Goal: Task Accomplishment & Management: Complete application form

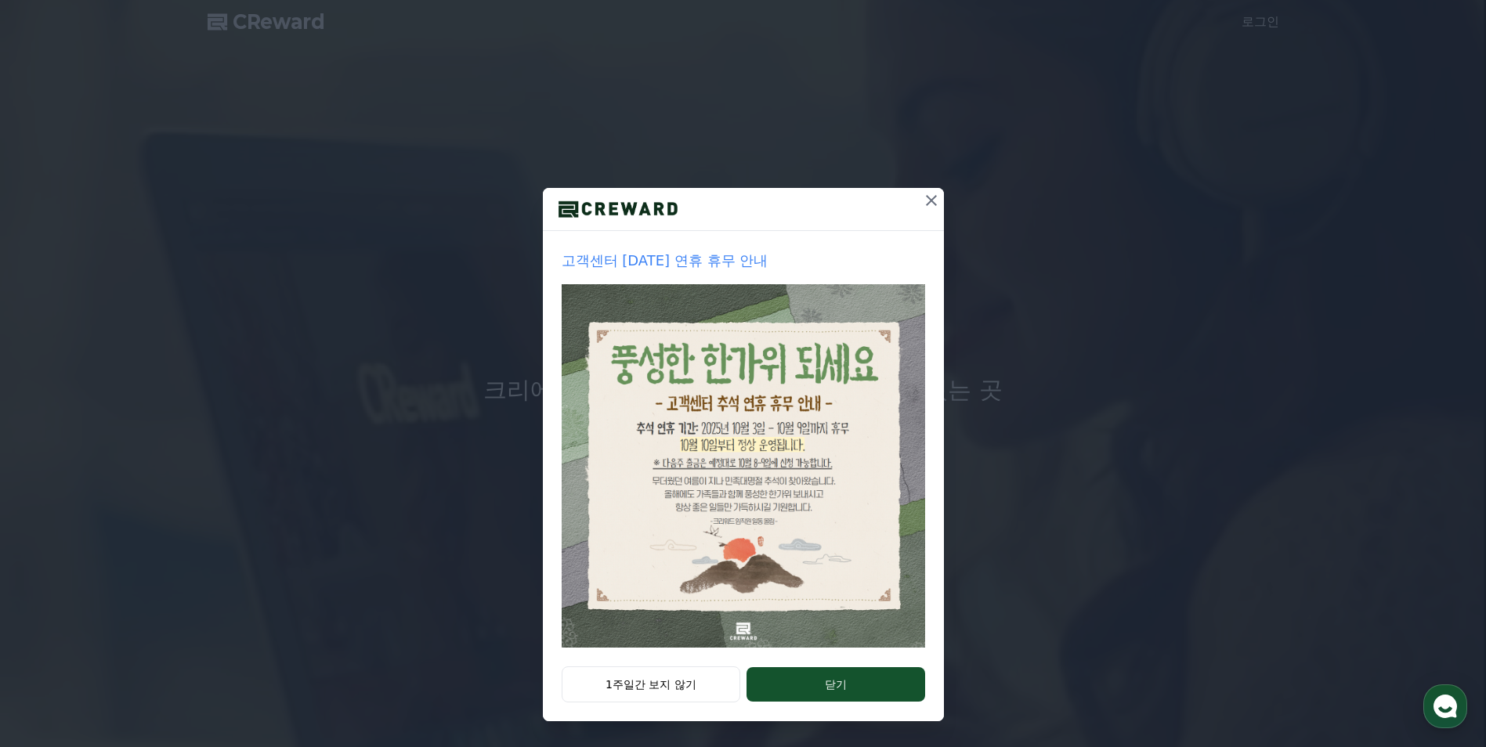
click at [925, 199] on icon at bounding box center [931, 200] width 19 height 19
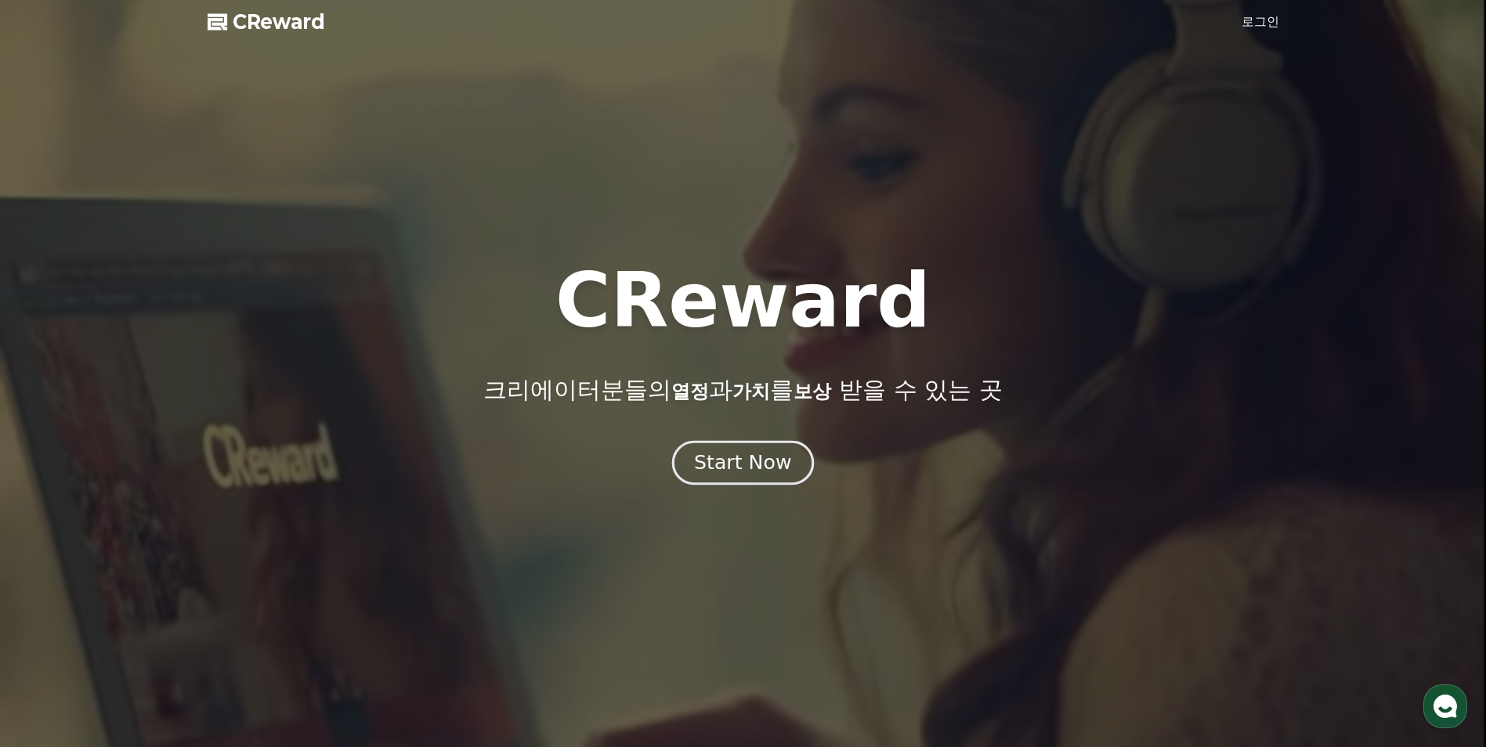
click at [737, 468] on div "Start Now" at bounding box center [742, 463] width 97 height 27
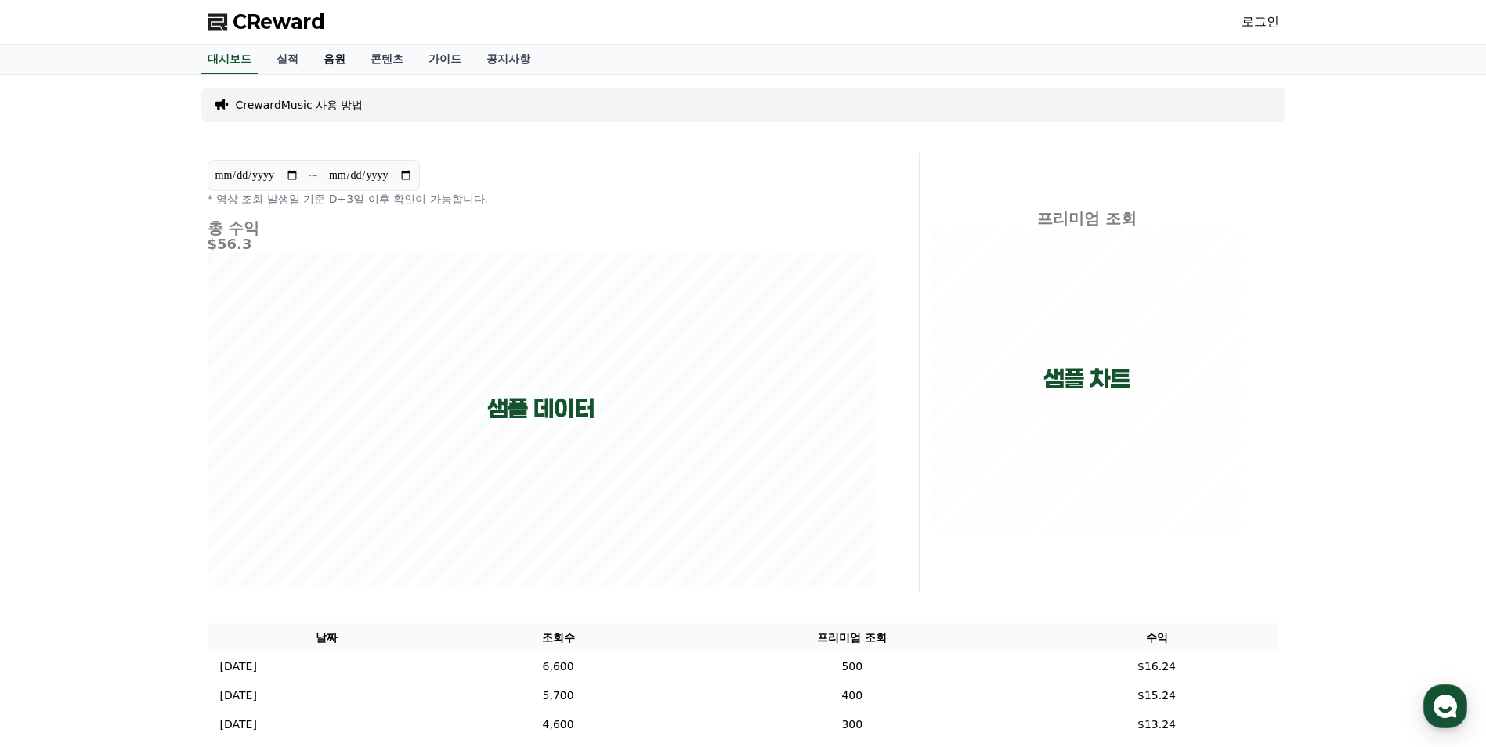
click at [342, 61] on link "음원" at bounding box center [334, 60] width 47 height 30
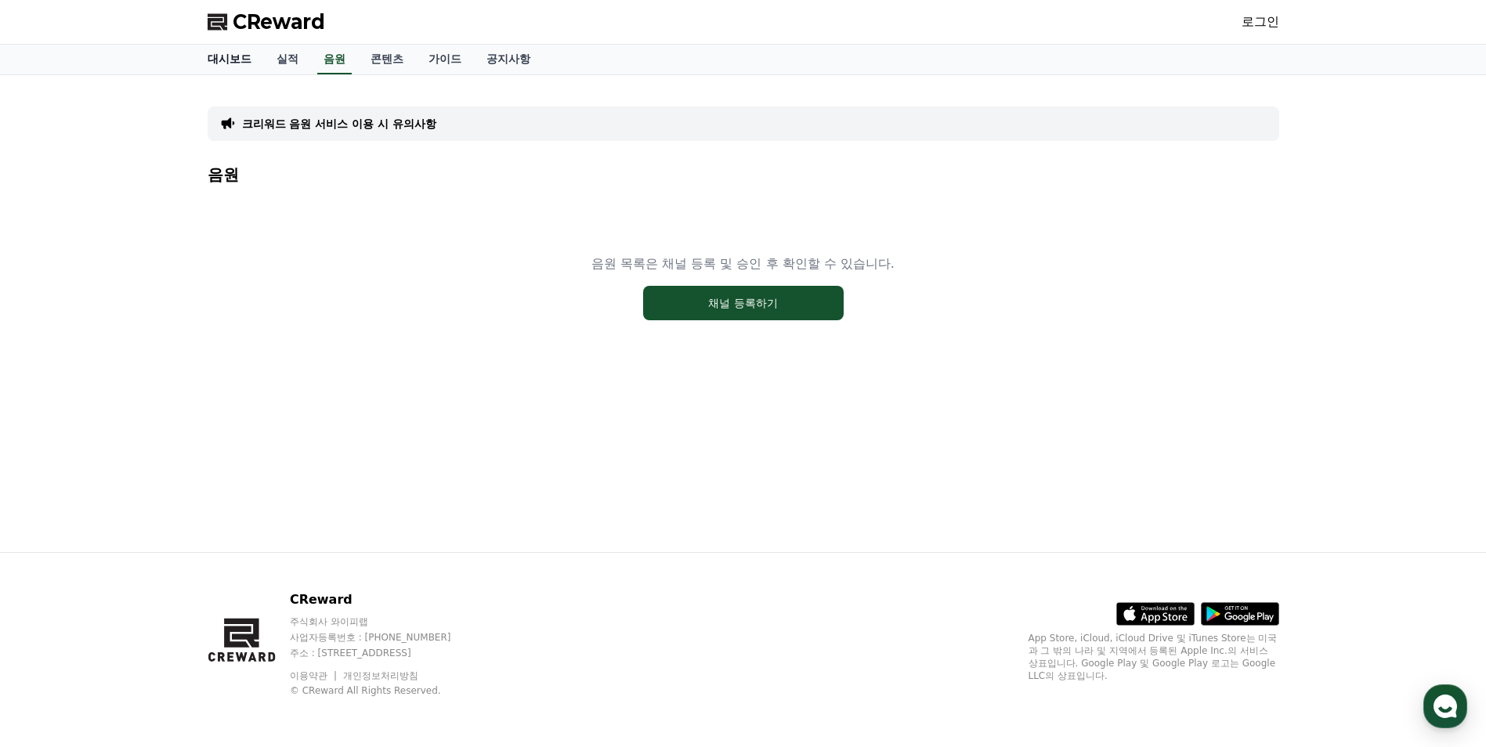
click at [221, 58] on link "대시보드" at bounding box center [229, 60] width 69 height 30
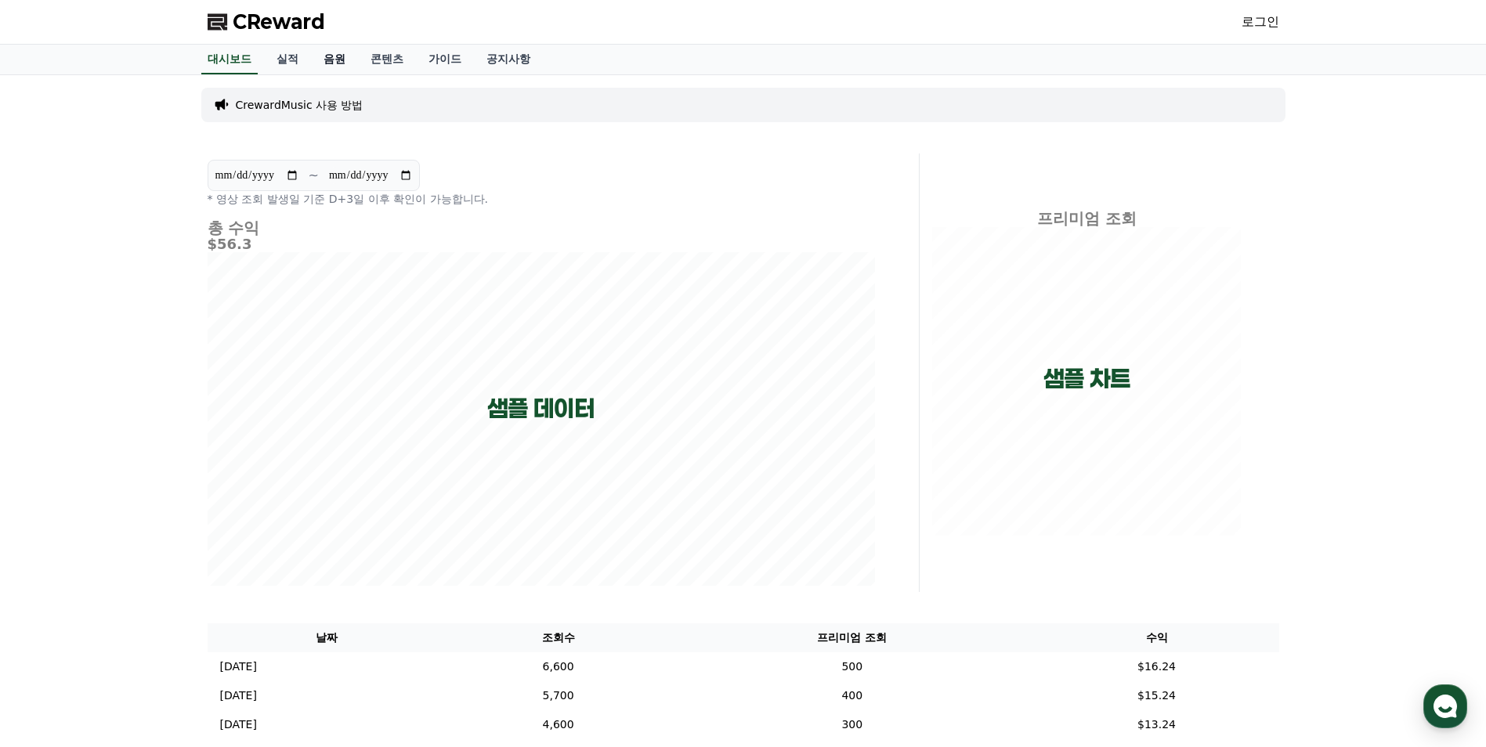
click at [329, 60] on link "음원" at bounding box center [334, 60] width 47 height 30
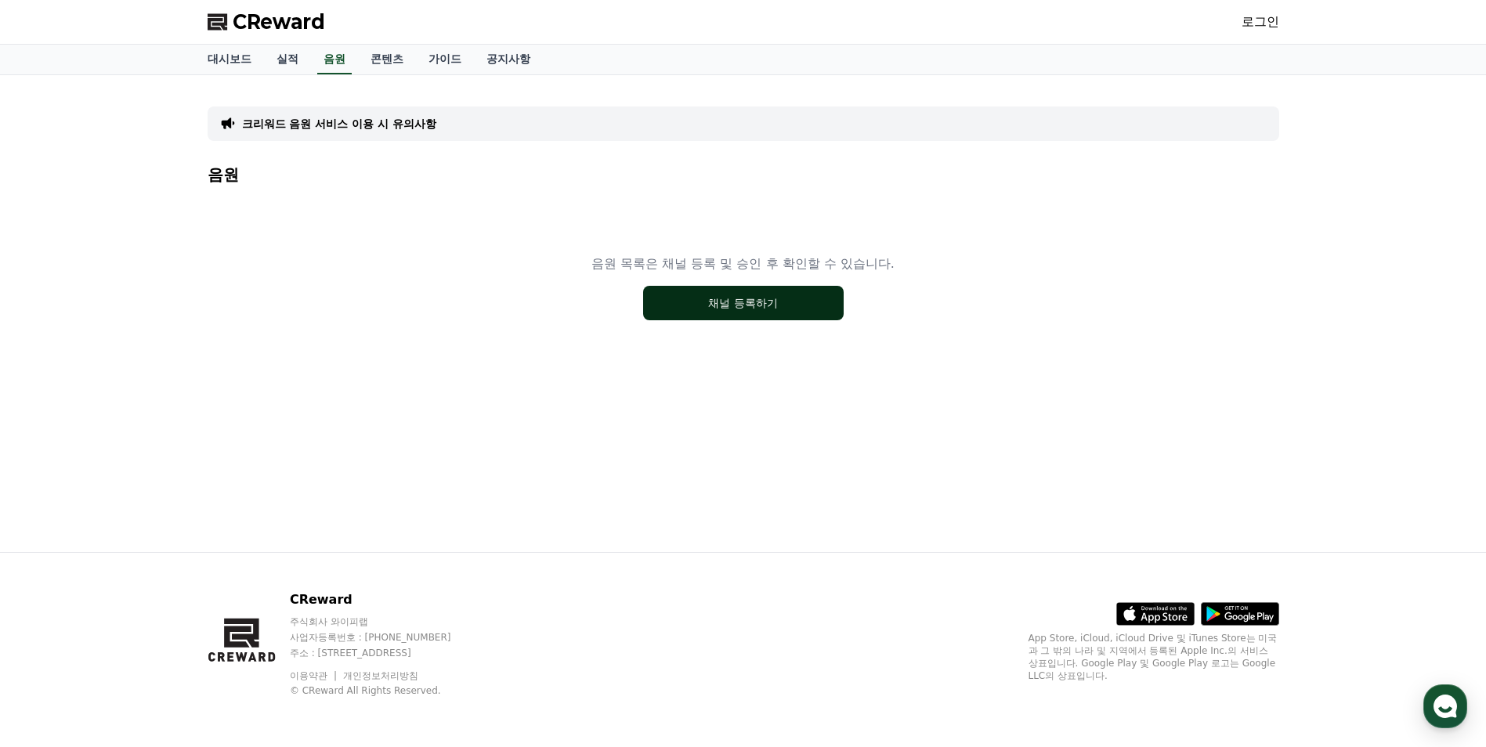
click at [691, 314] on button "채널 등록하기" at bounding box center [743, 303] width 201 height 34
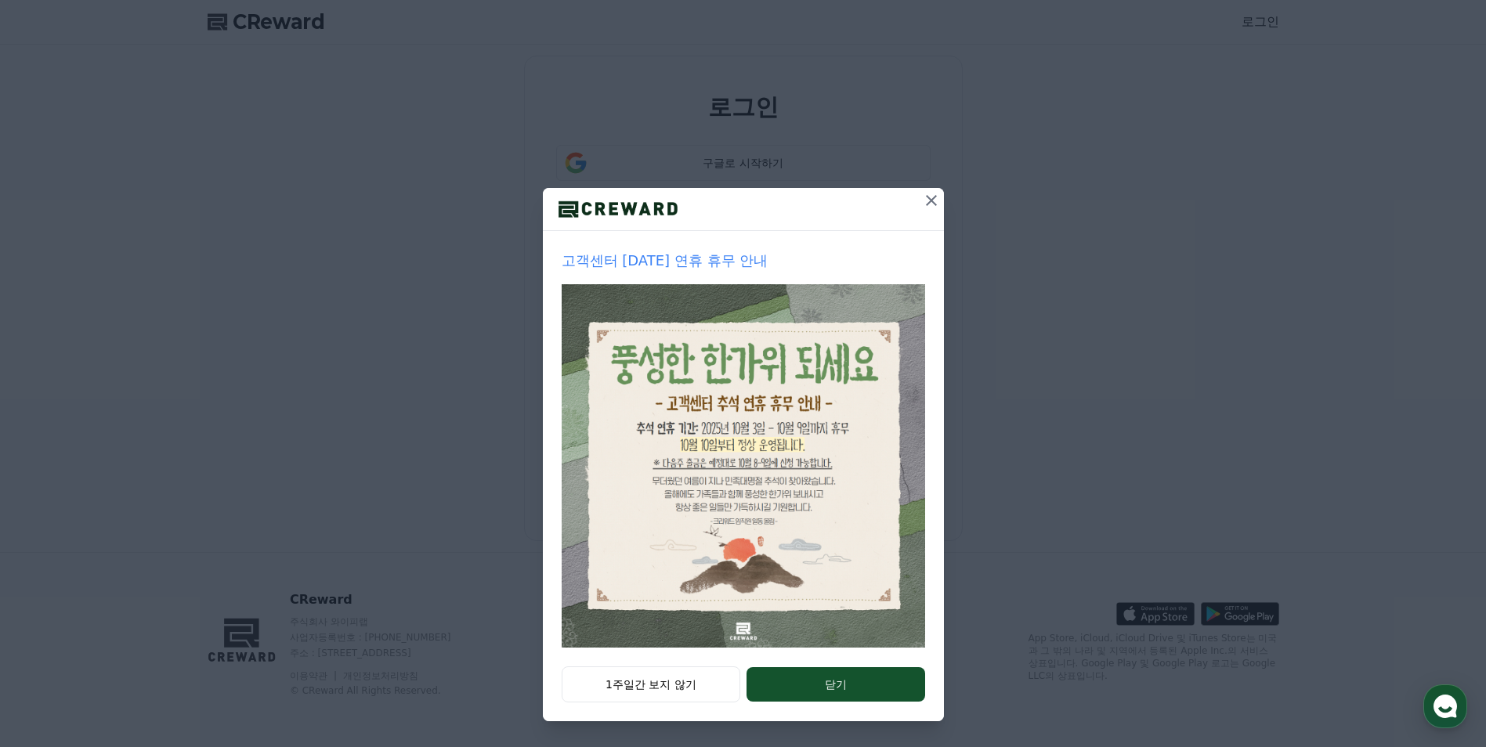
click at [858, 689] on button "닫기" at bounding box center [836, 684] width 178 height 34
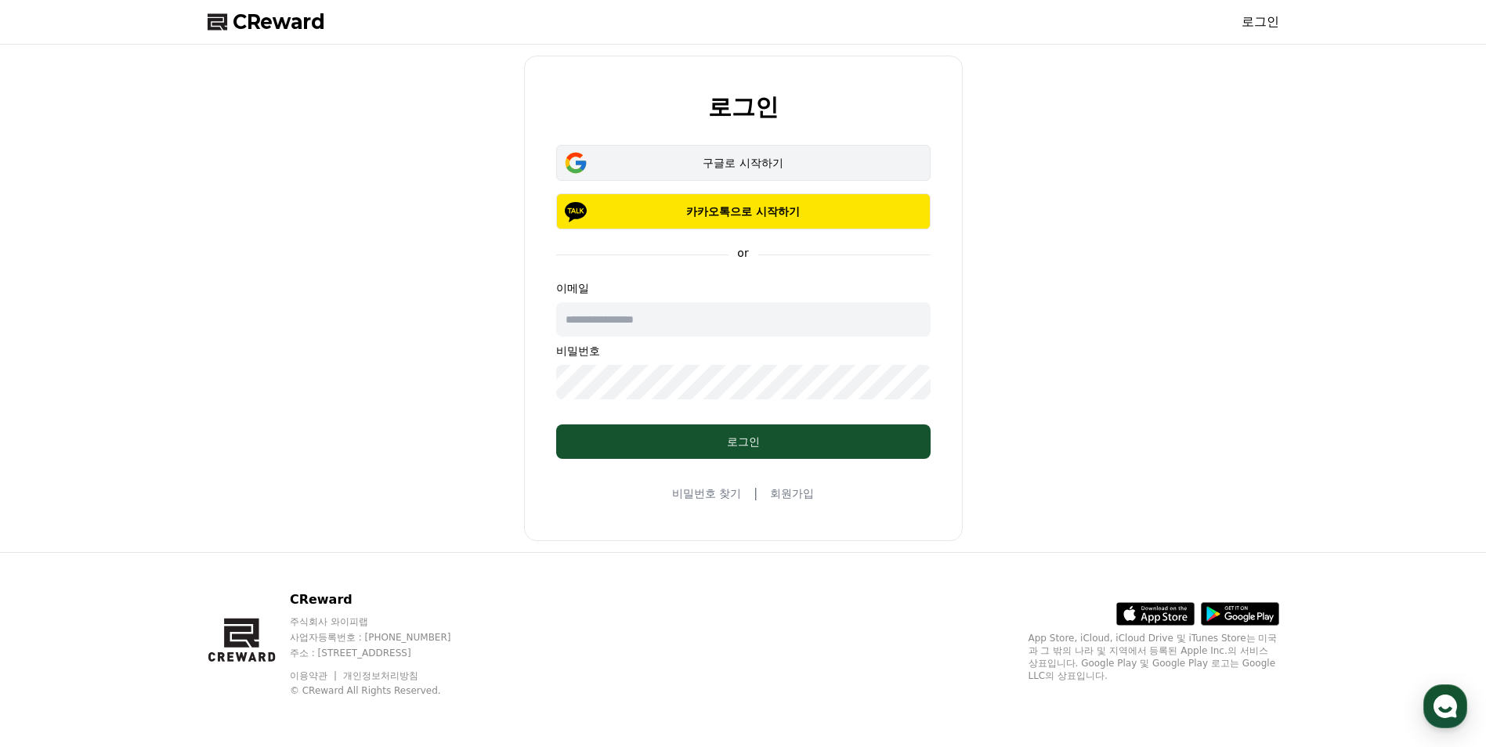
click at [741, 169] on div "구글로 시작하기" at bounding box center [743, 163] width 329 height 16
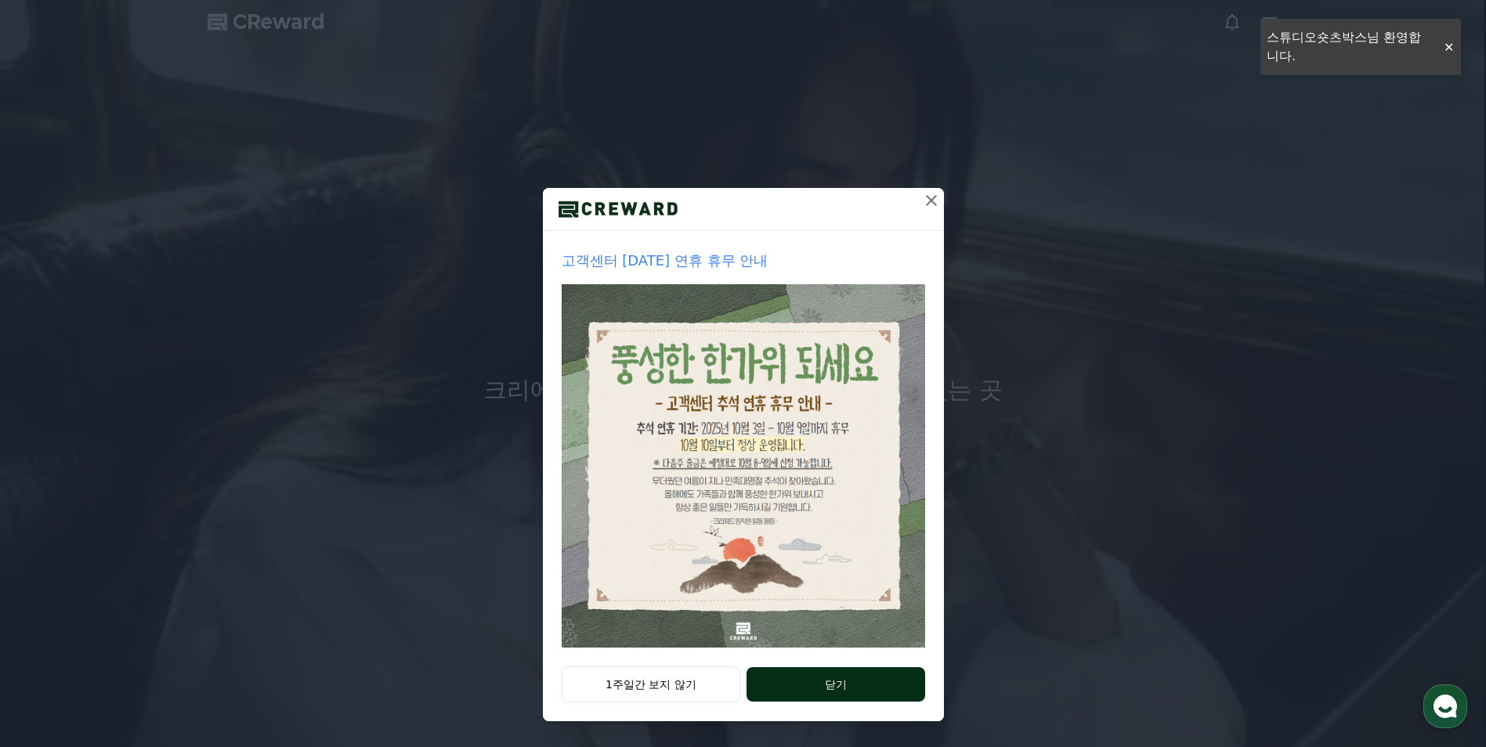
click at [873, 683] on button "닫기" at bounding box center [836, 684] width 178 height 34
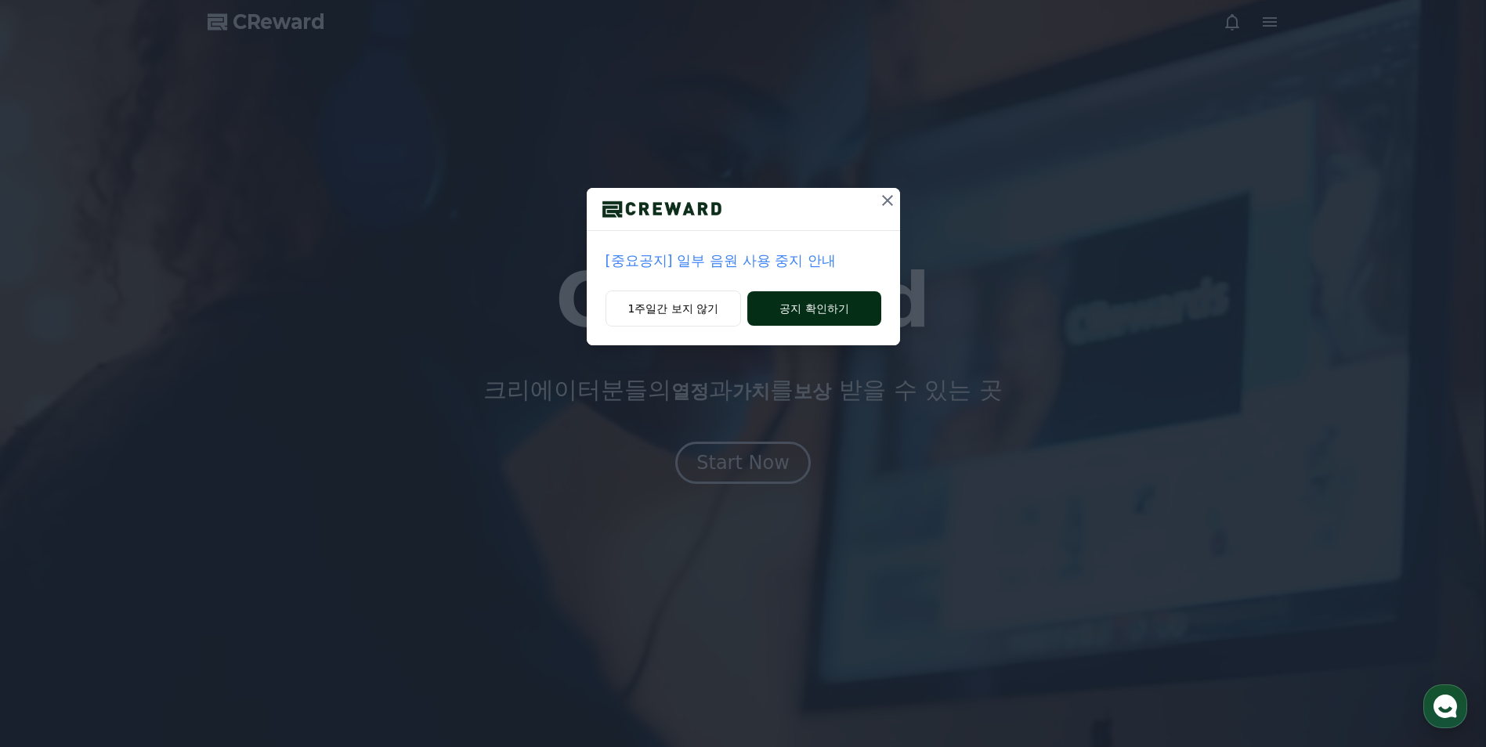
click at [803, 302] on button "공지 확인하기" at bounding box center [813, 308] width 133 height 34
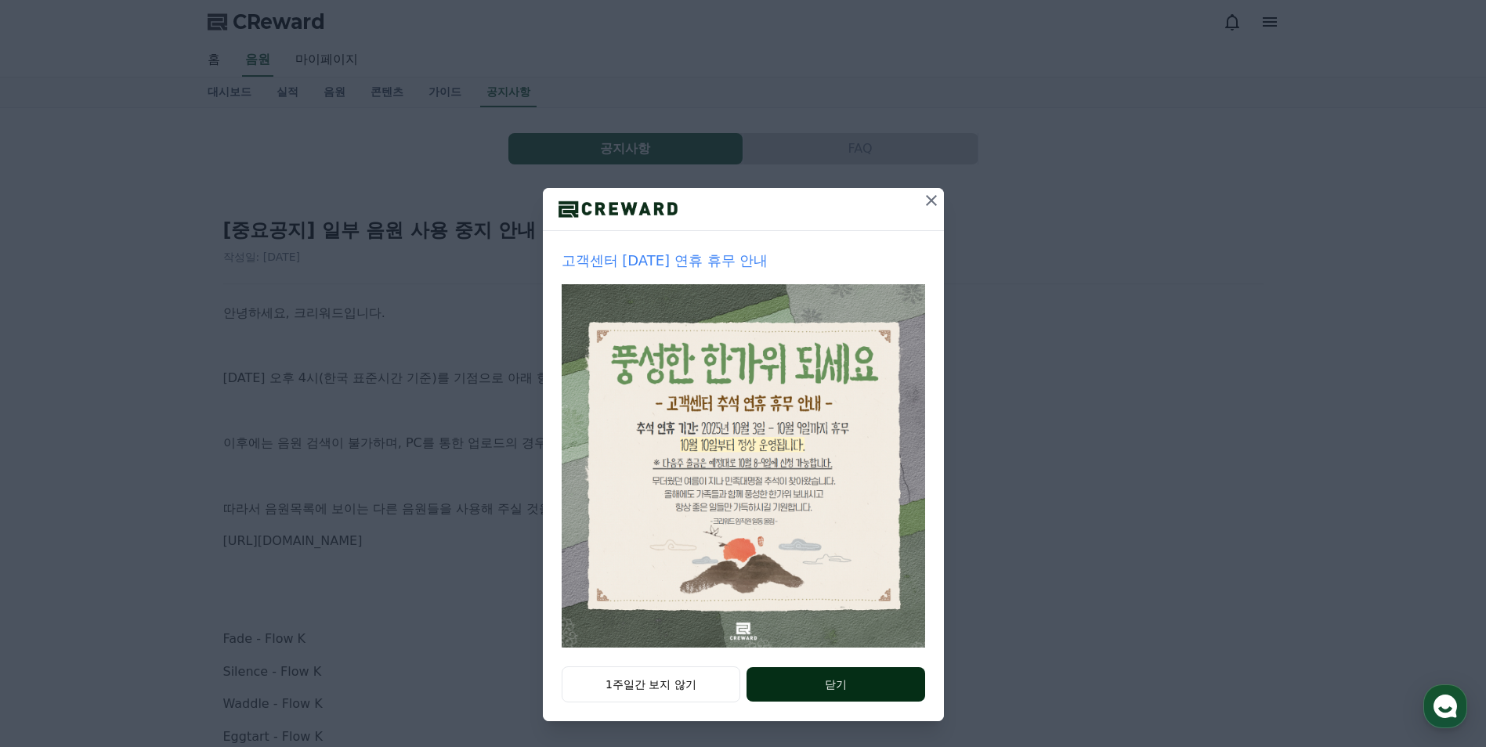
click at [839, 690] on button "닫기" at bounding box center [836, 684] width 178 height 34
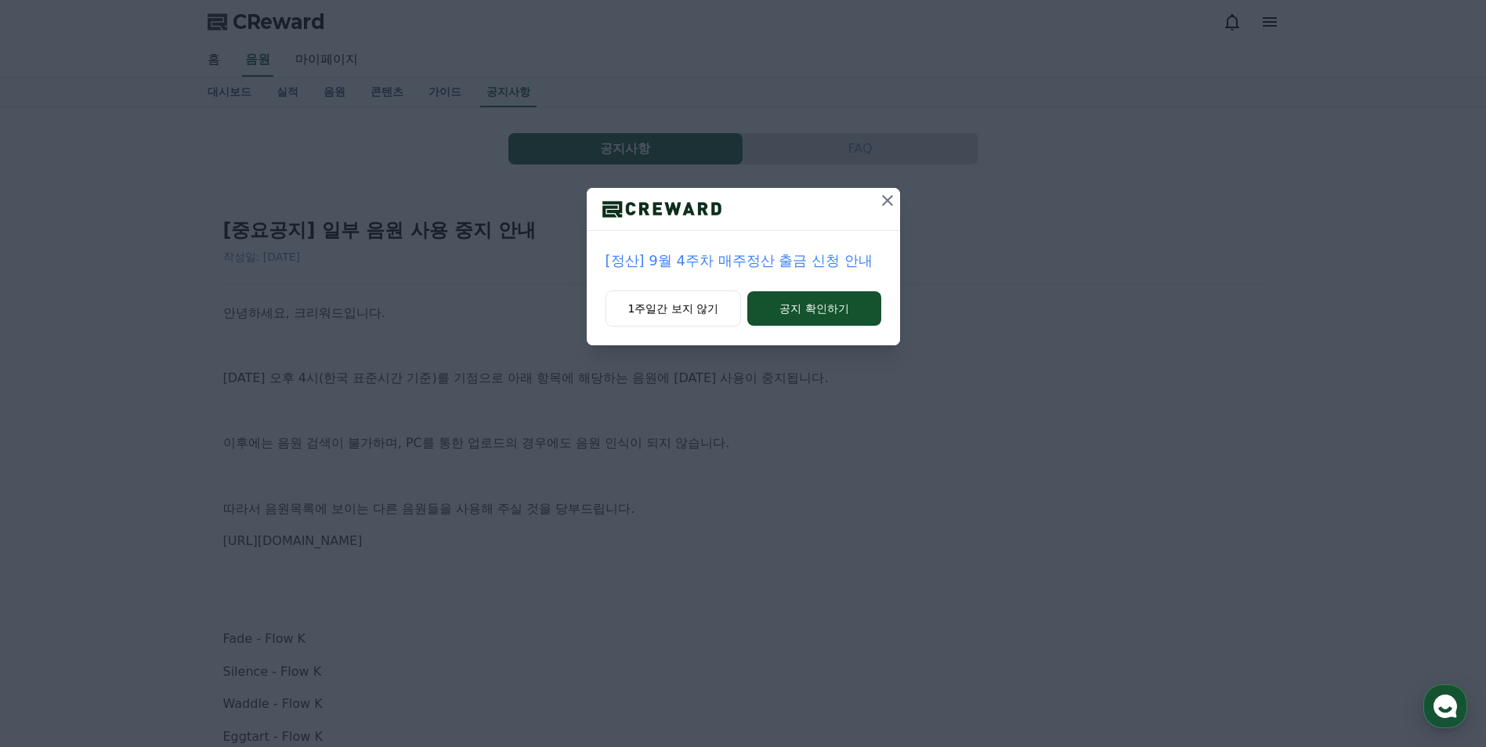
click at [879, 207] on icon at bounding box center [887, 200] width 19 height 19
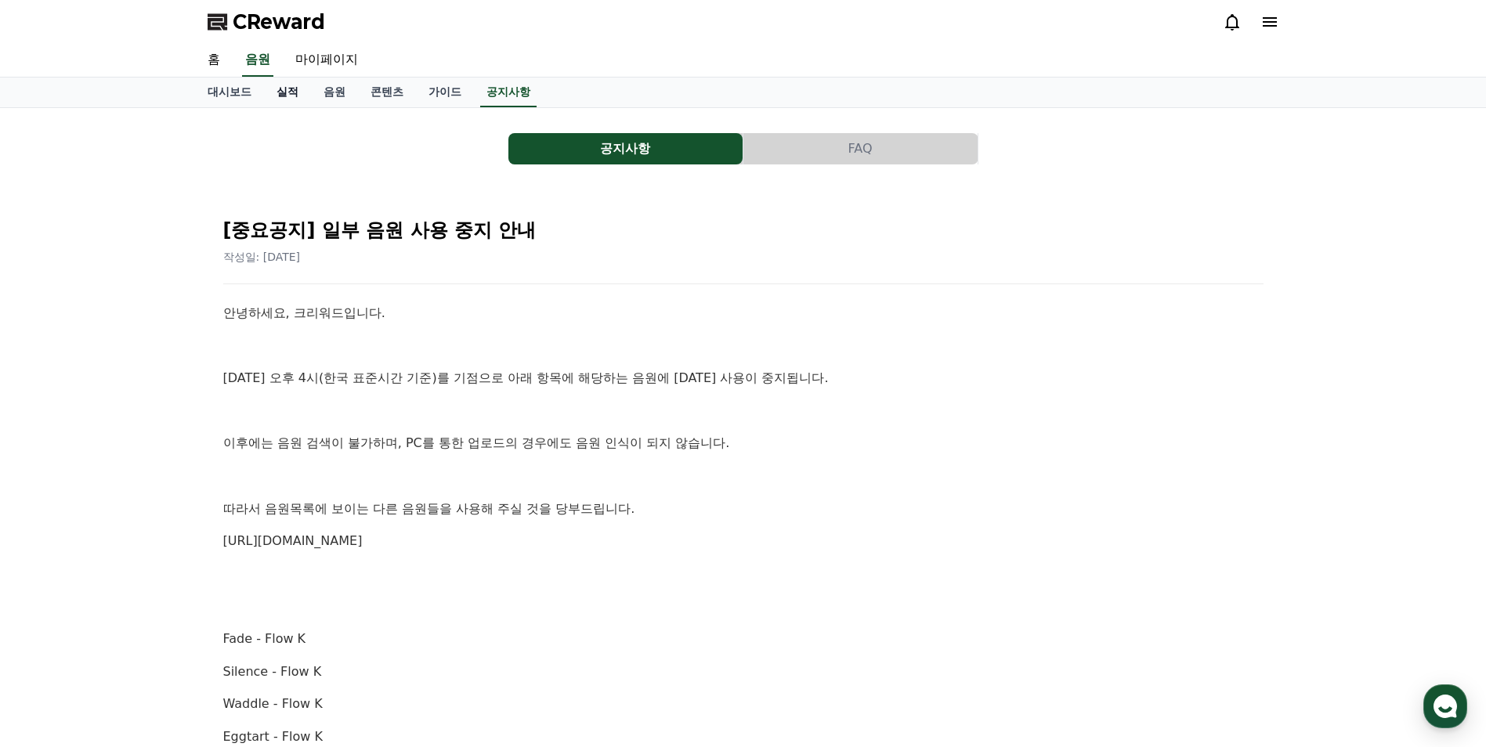
click at [280, 93] on link "실적" at bounding box center [287, 93] width 47 height 30
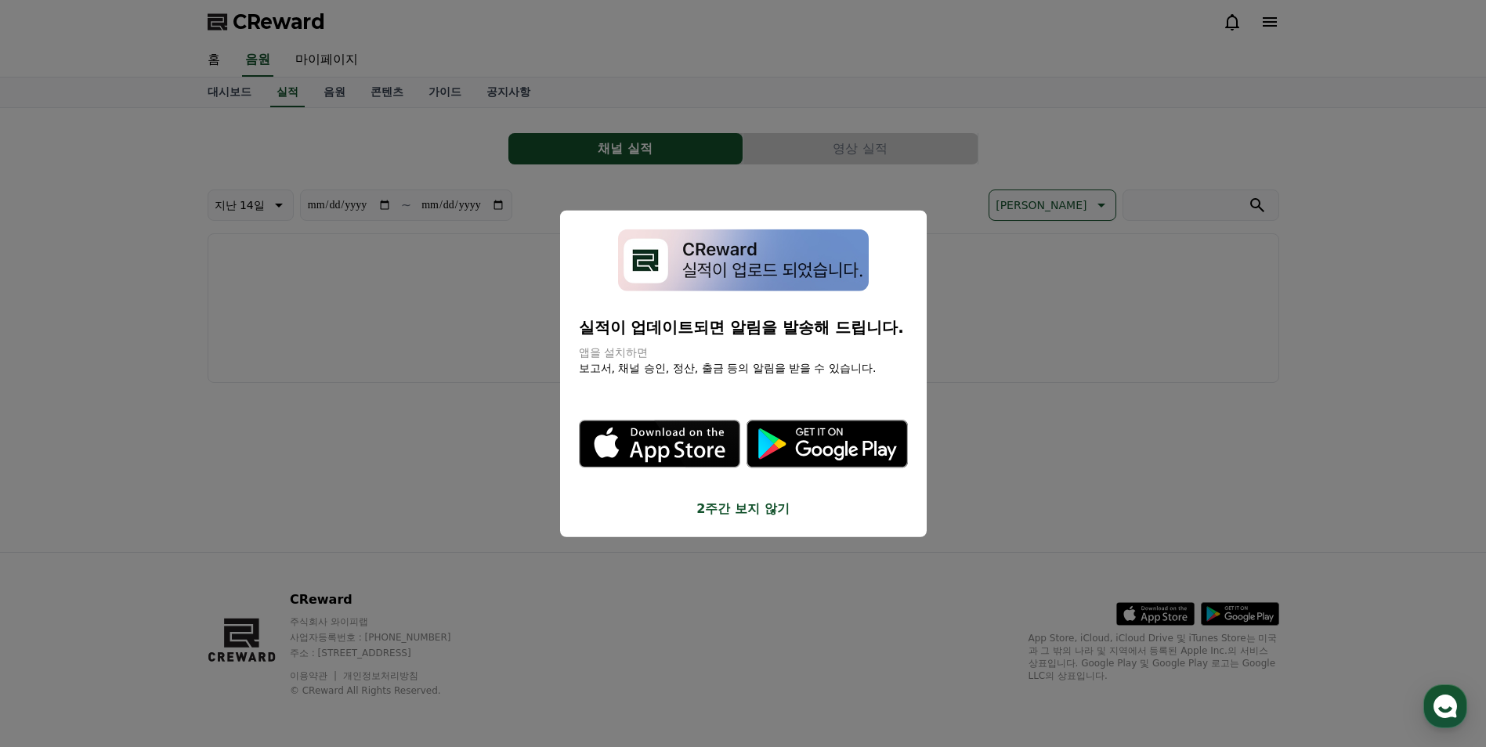
click at [219, 99] on button "close modal" at bounding box center [743, 373] width 1486 height 747
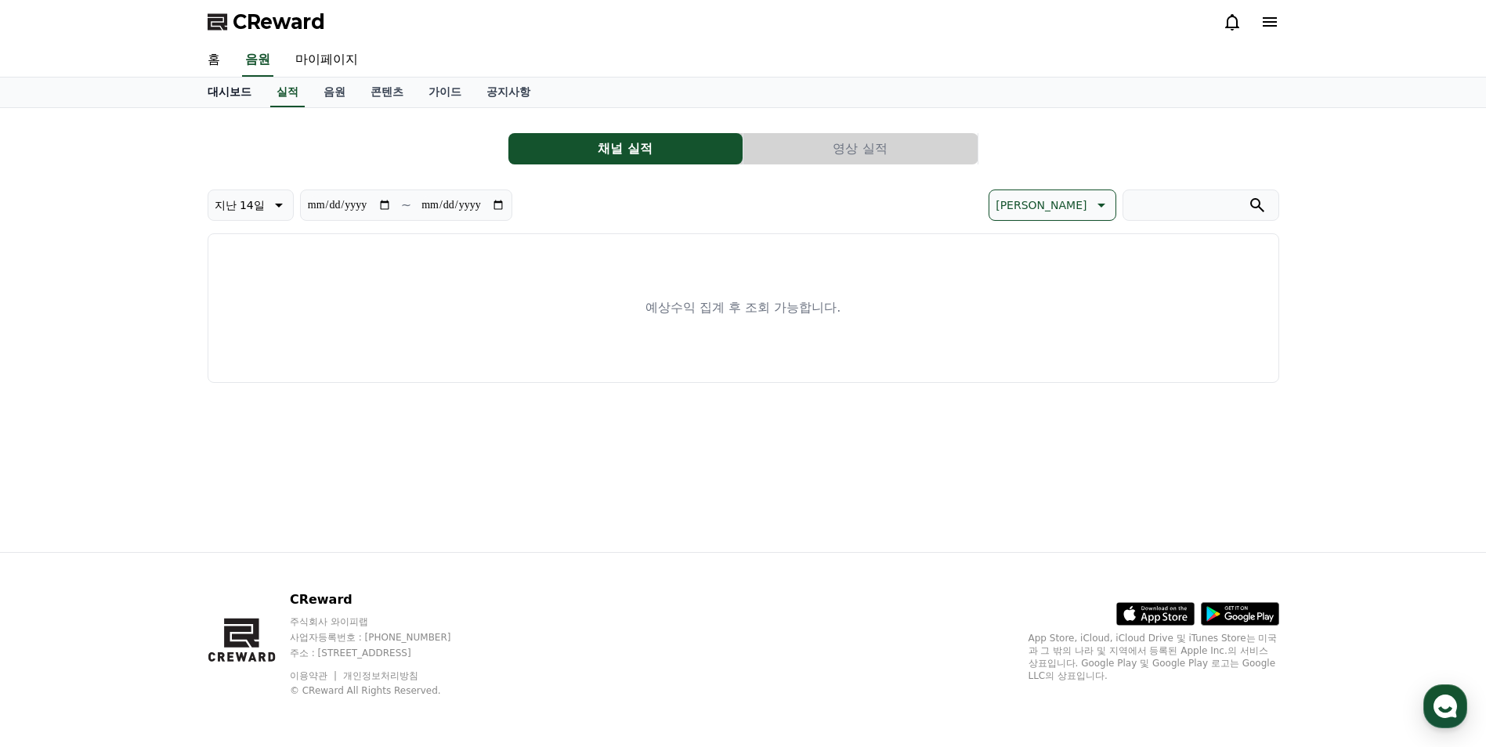
click at [245, 97] on link "대시보드" at bounding box center [229, 93] width 69 height 30
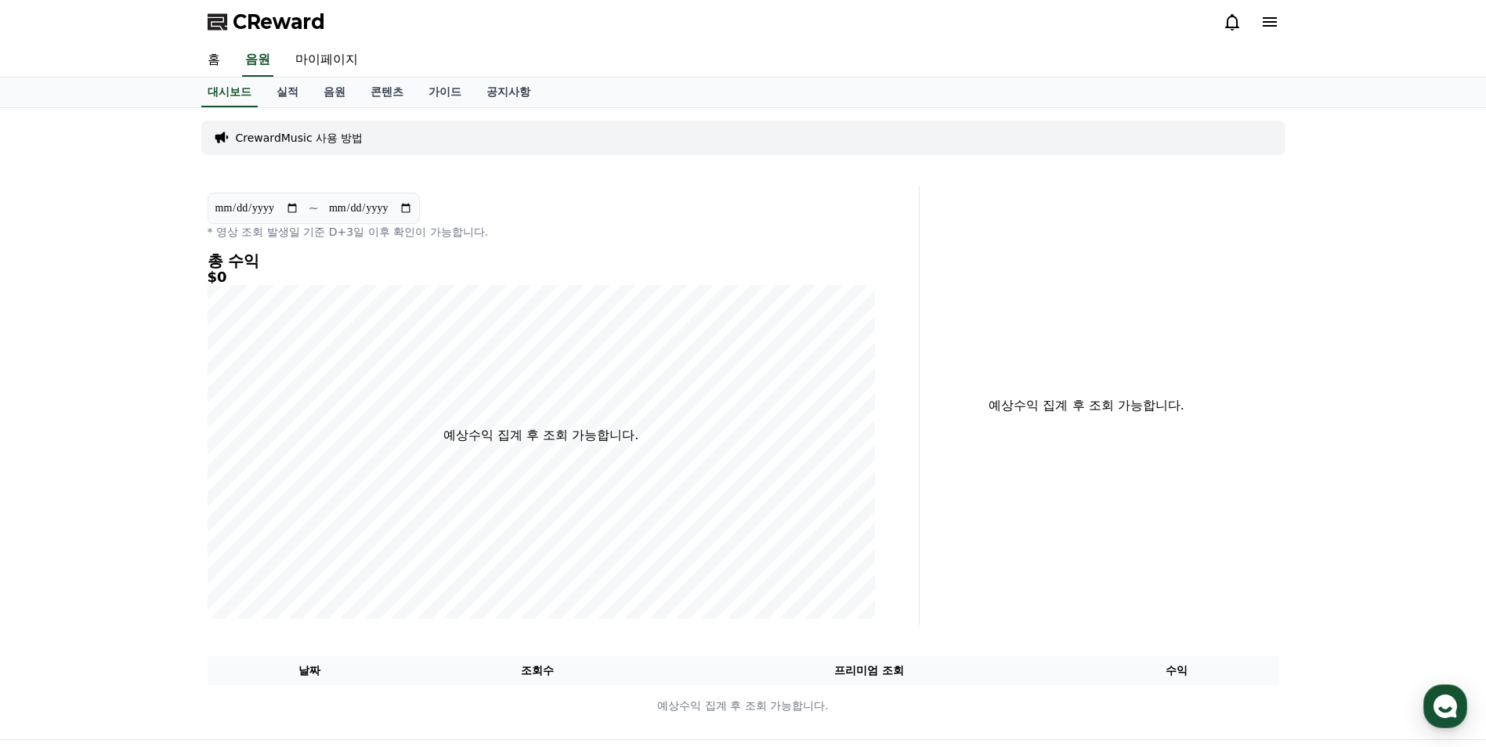
click at [308, 143] on p "CrewardMusic 사용 방법" at bounding box center [300, 138] width 128 height 16
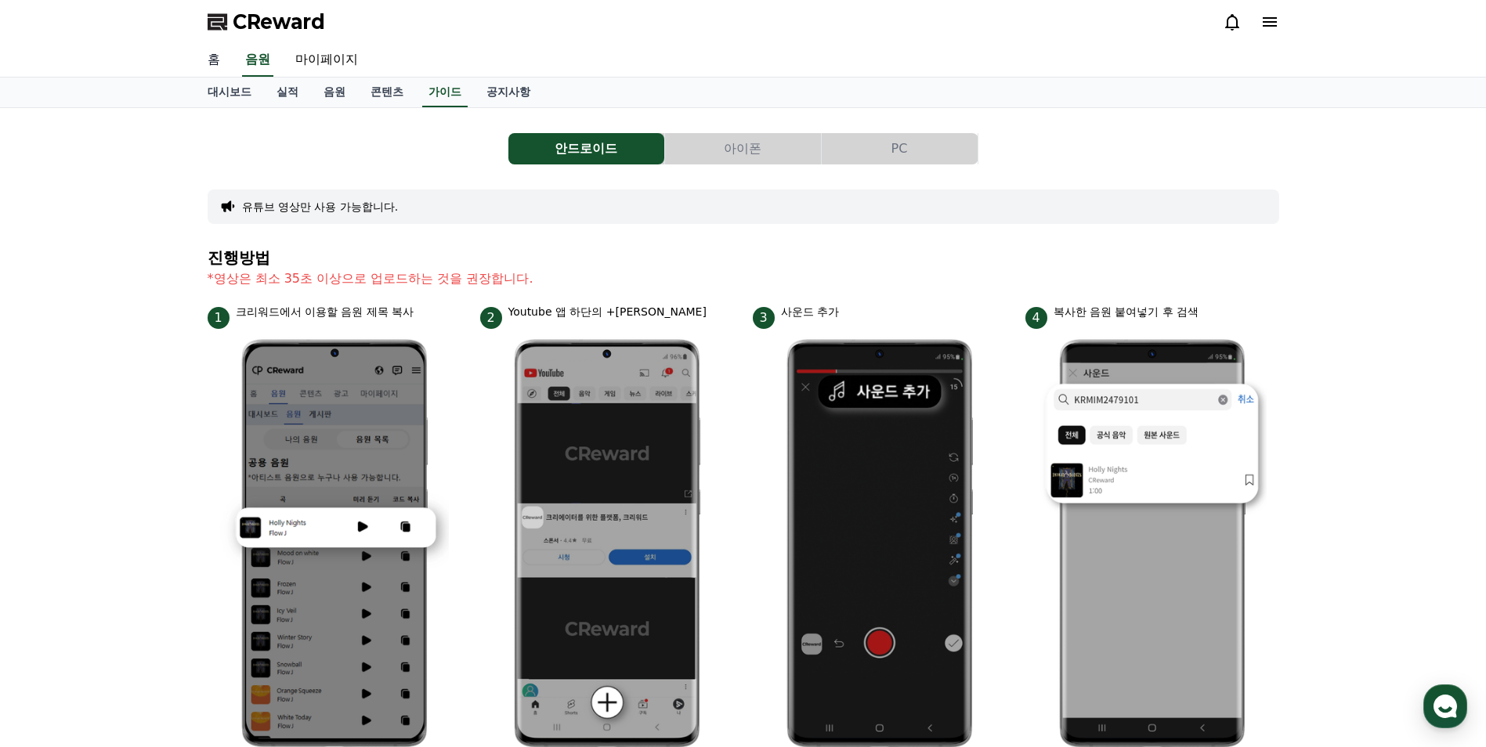
click at [210, 60] on link "홈" at bounding box center [214, 60] width 38 height 33
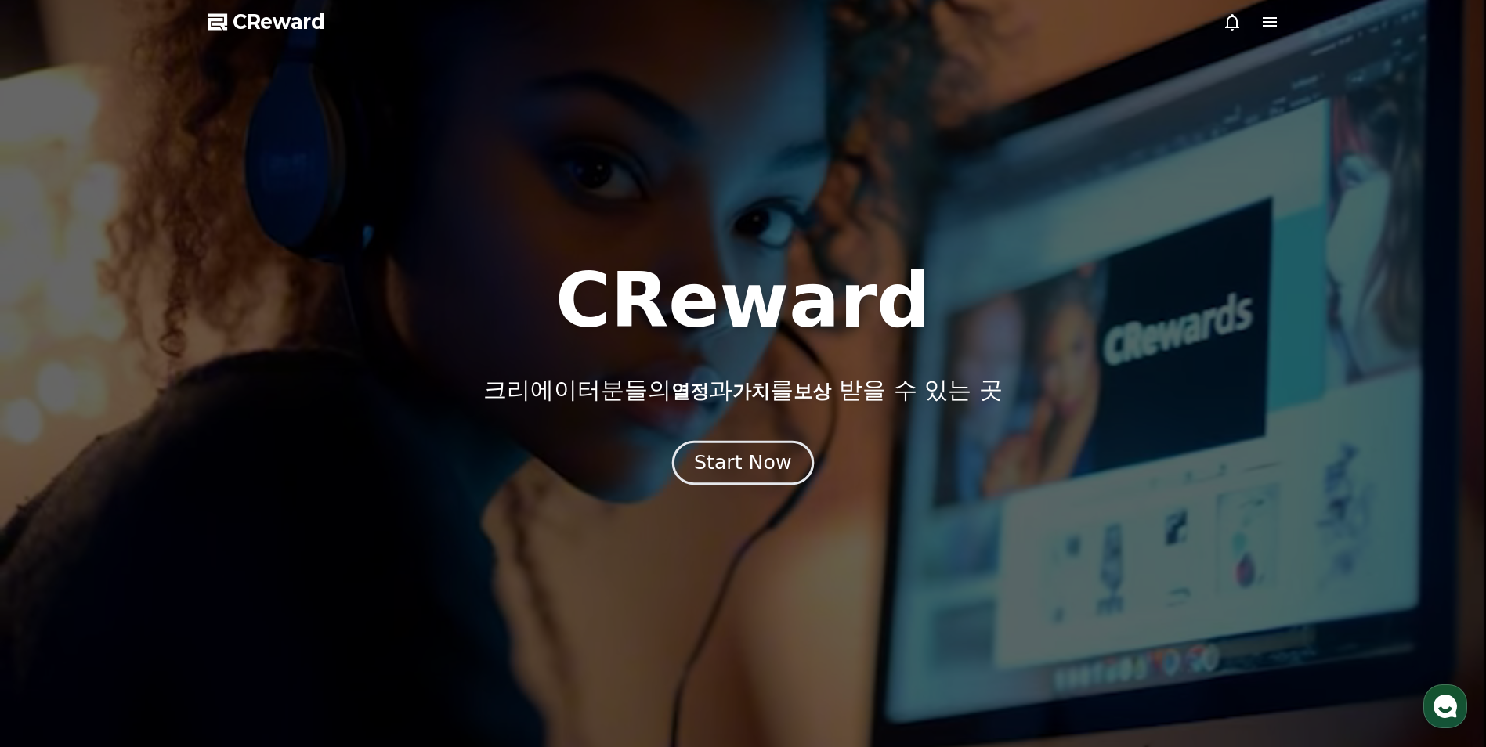
click at [743, 459] on div "Start Now" at bounding box center [742, 463] width 97 height 27
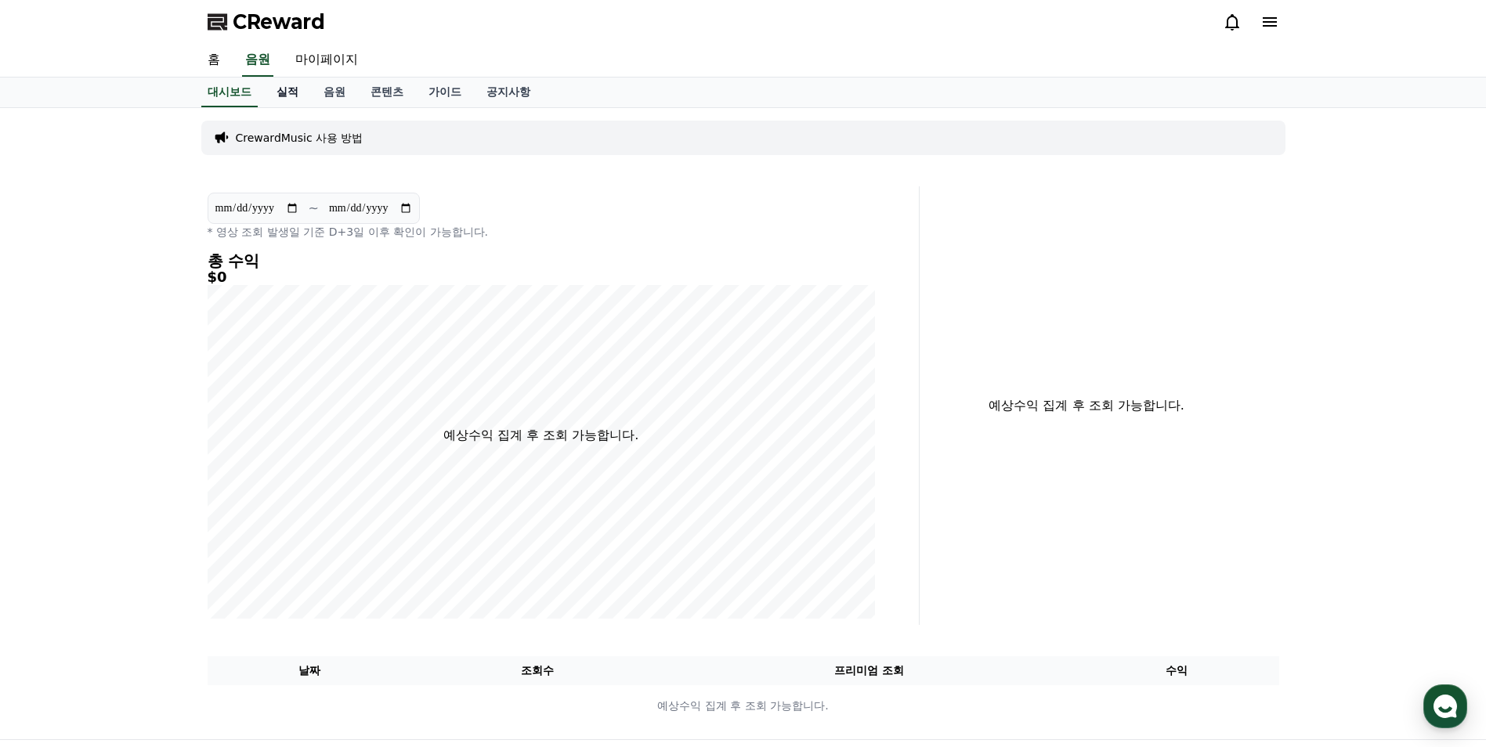
click at [280, 92] on link "실적" at bounding box center [287, 93] width 47 height 30
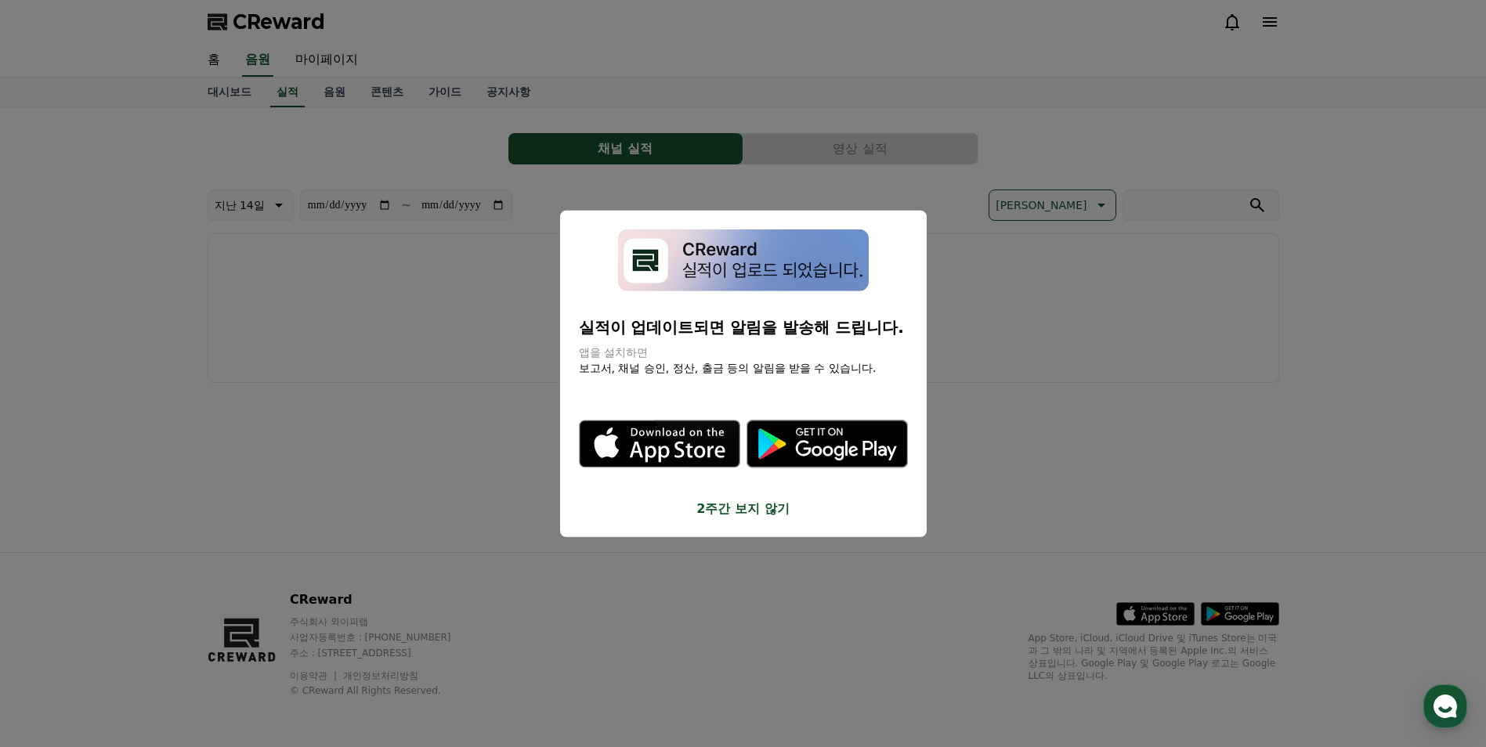
click at [762, 512] on button "2주간 보지 않기" at bounding box center [743, 508] width 329 height 19
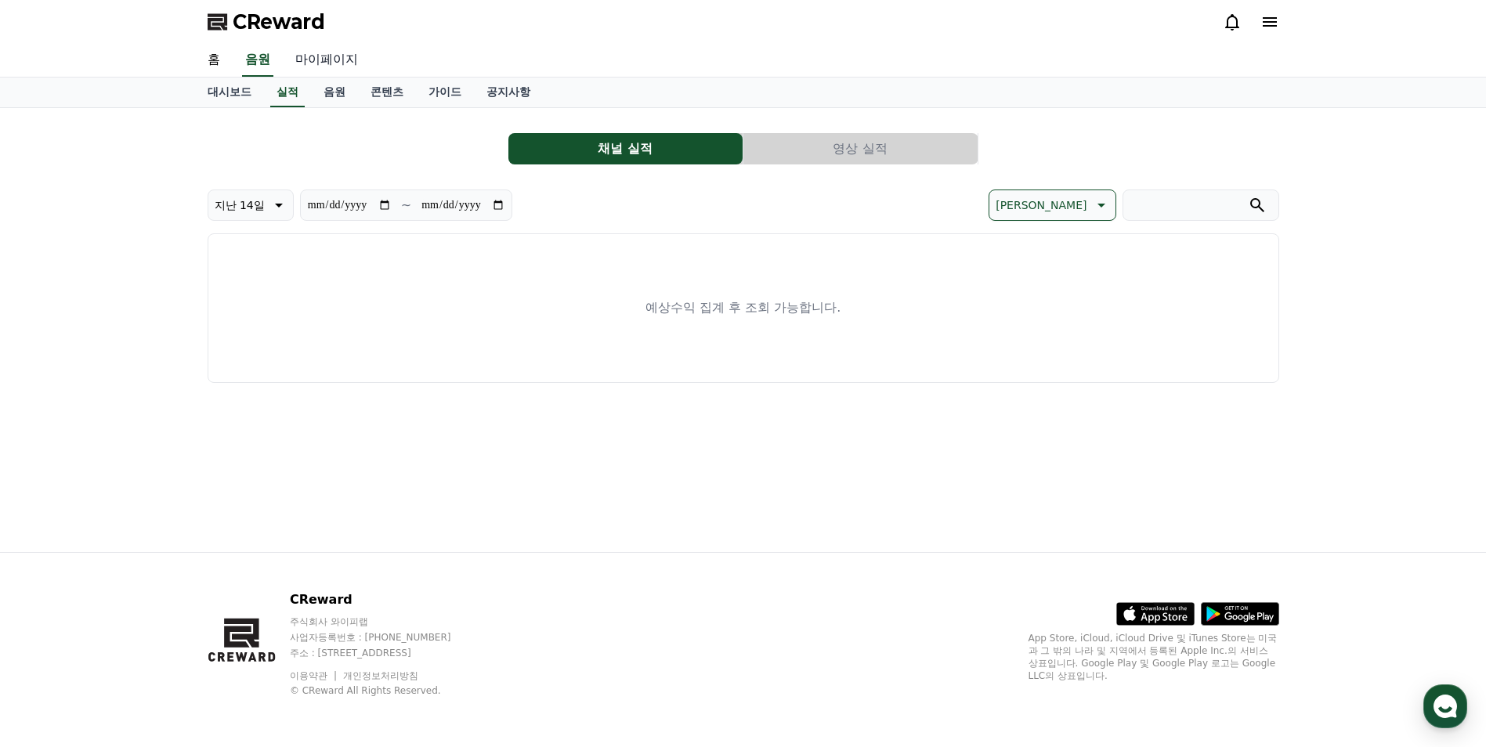
click at [322, 59] on link "마이페이지" at bounding box center [327, 60] width 88 height 33
select select "**********"
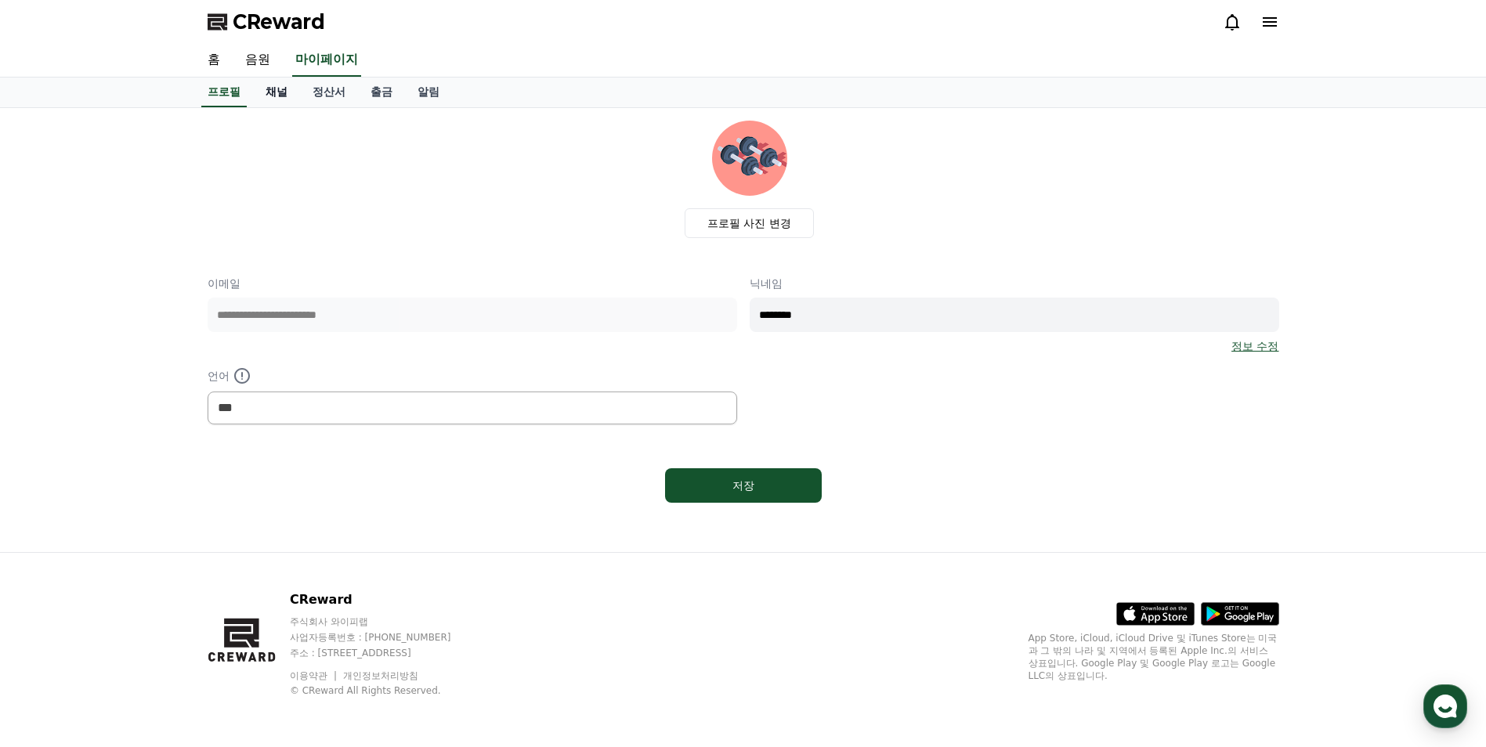
click at [273, 96] on link "채널" at bounding box center [276, 93] width 47 height 30
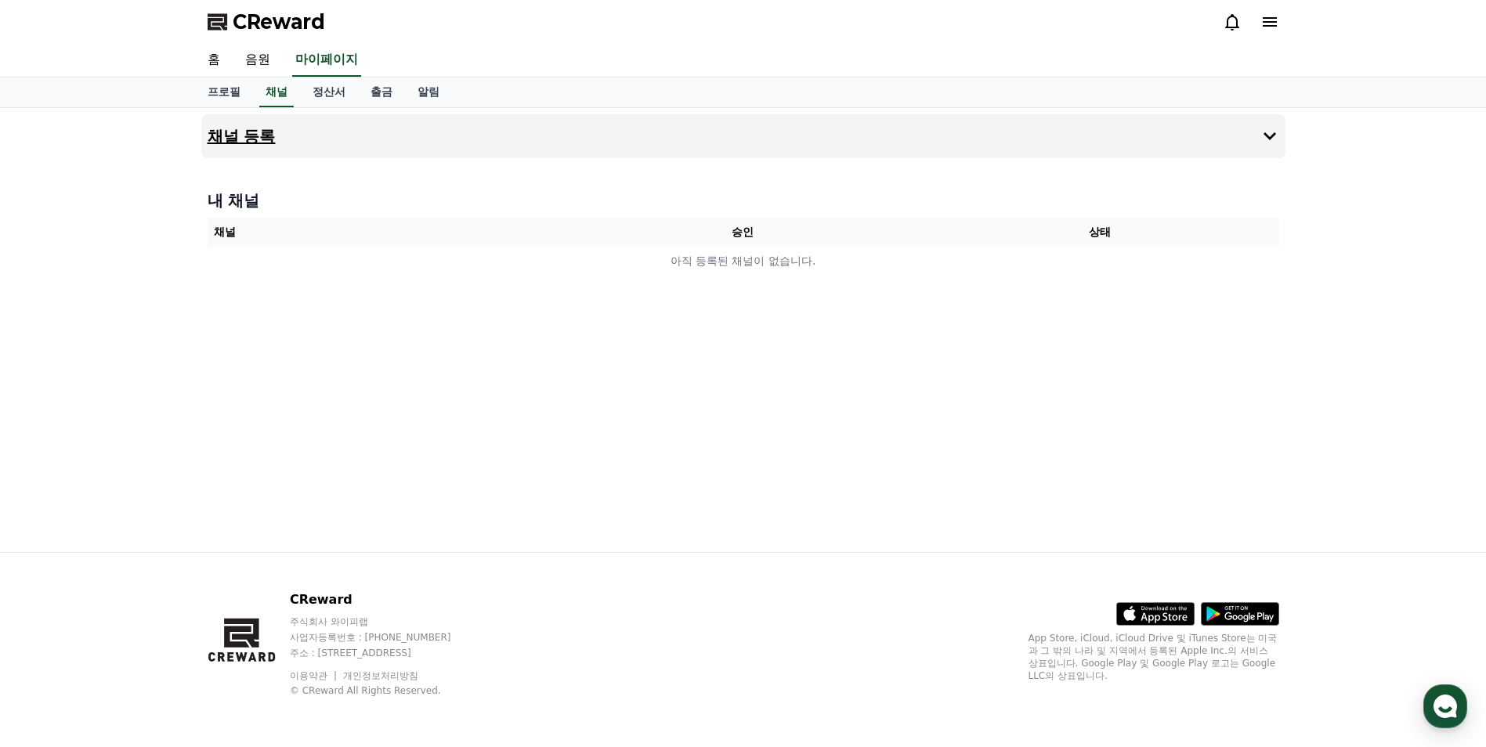
click at [256, 140] on h4 "채널 등록" at bounding box center [242, 136] width 68 height 17
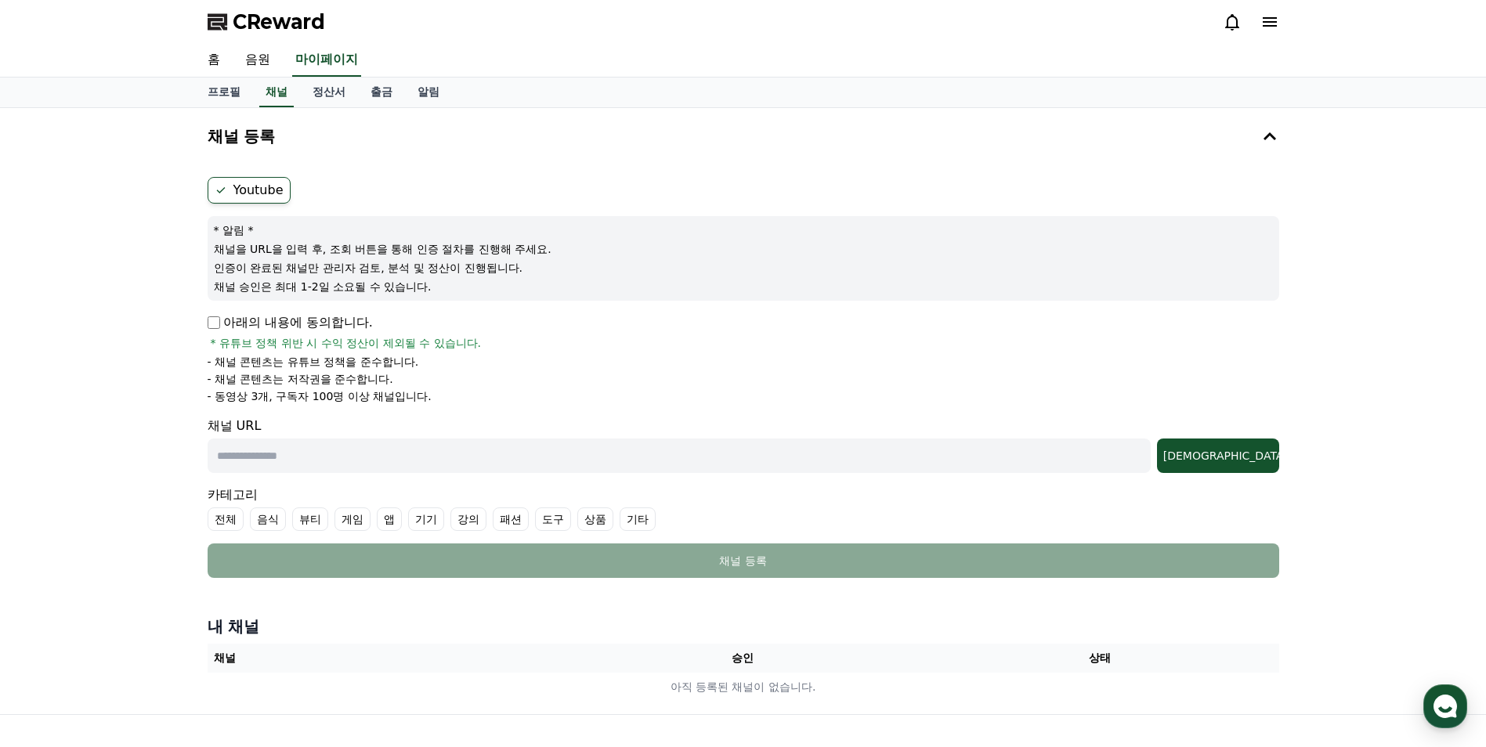
click at [689, 467] on input "text" at bounding box center [679, 456] width 943 height 34
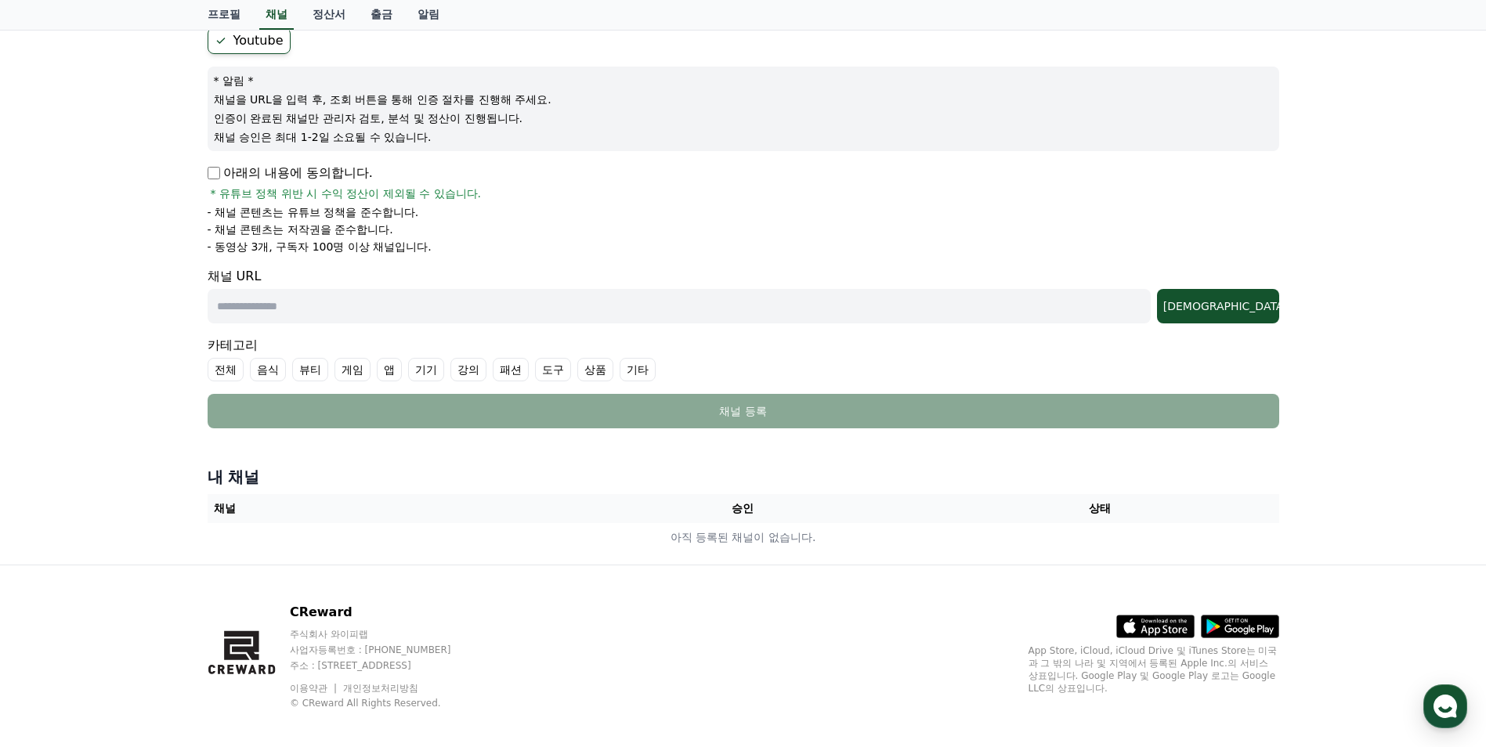
scroll to position [162, 0]
